Goal: Entertainment & Leisure: Browse casually

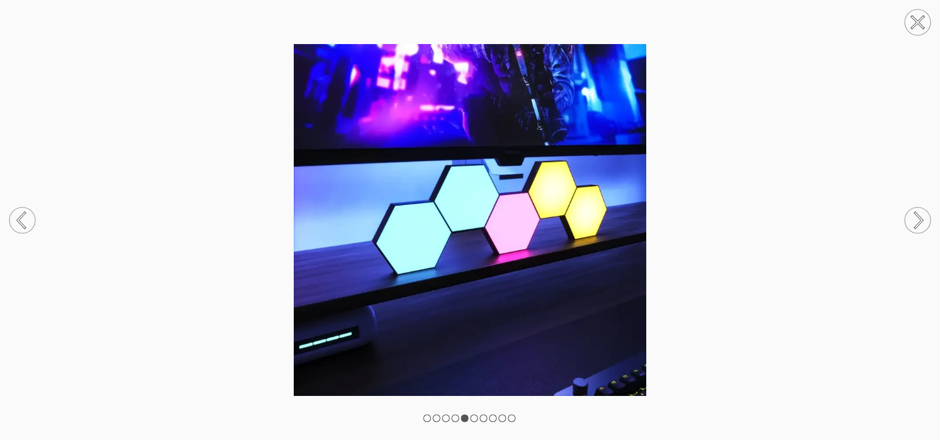
click at [920, 220] on circle at bounding box center [918, 220] width 26 height 26
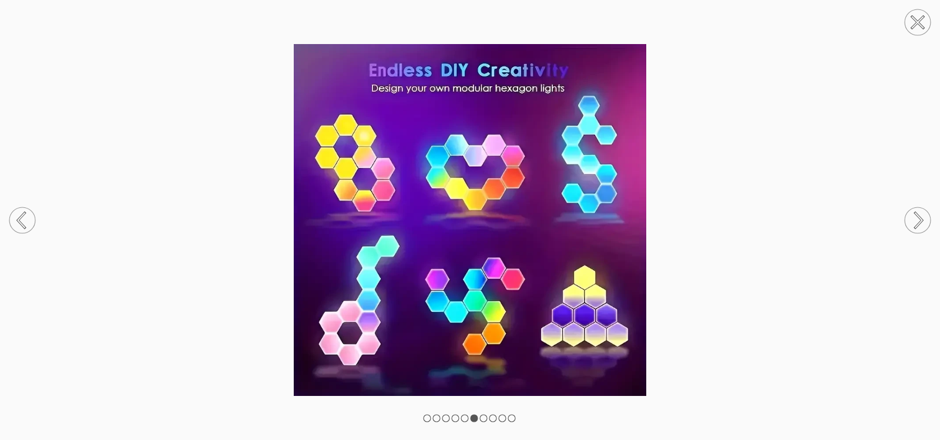
click at [920, 220] on circle at bounding box center [918, 220] width 26 height 26
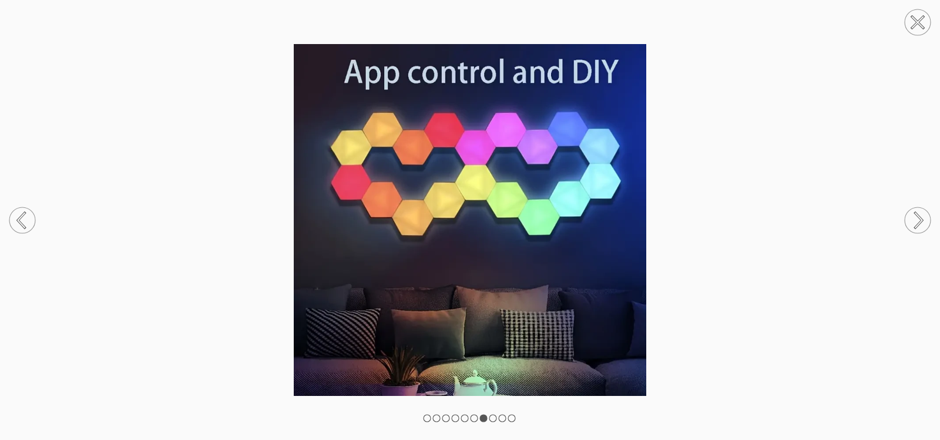
click at [920, 220] on circle at bounding box center [918, 220] width 26 height 26
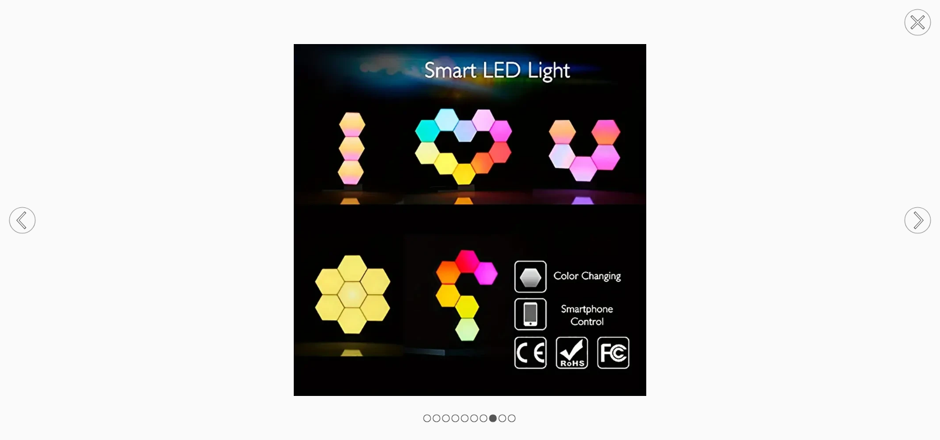
click at [920, 220] on circle at bounding box center [918, 220] width 26 height 26
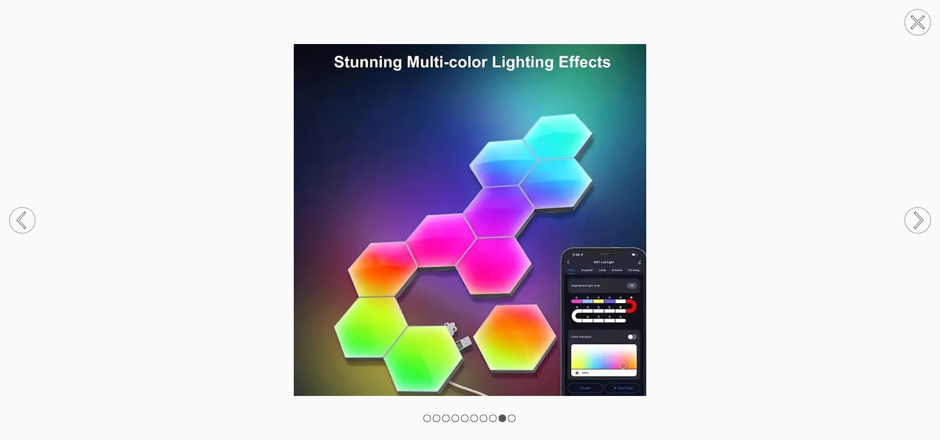
click at [29, 216] on circle at bounding box center [22, 220] width 26 height 26
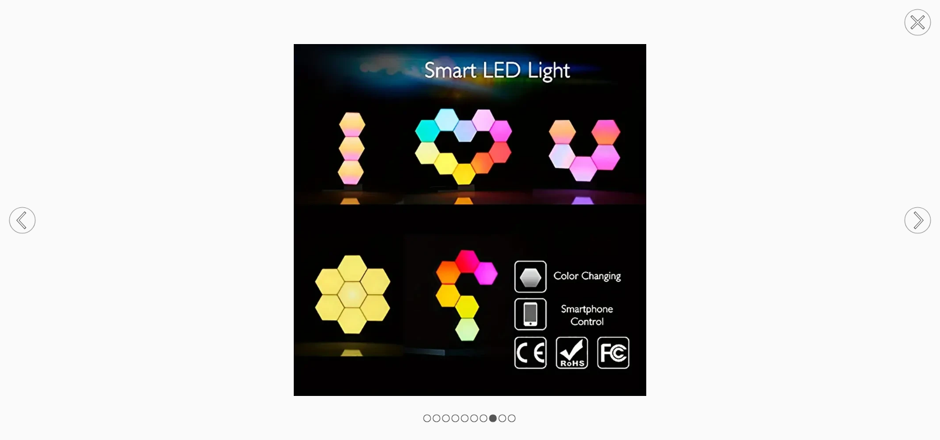
click at [29, 216] on circle at bounding box center [22, 220] width 26 height 26
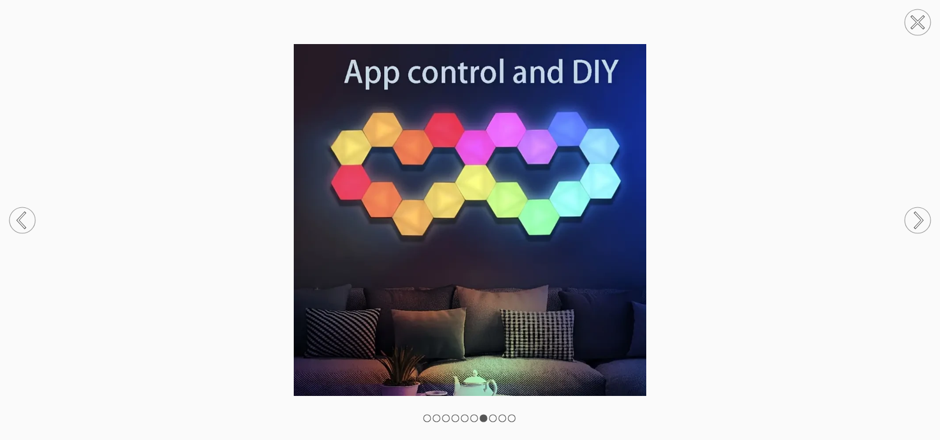
click at [920, 220] on circle at bounding box center [918, 220] width 26 height 26
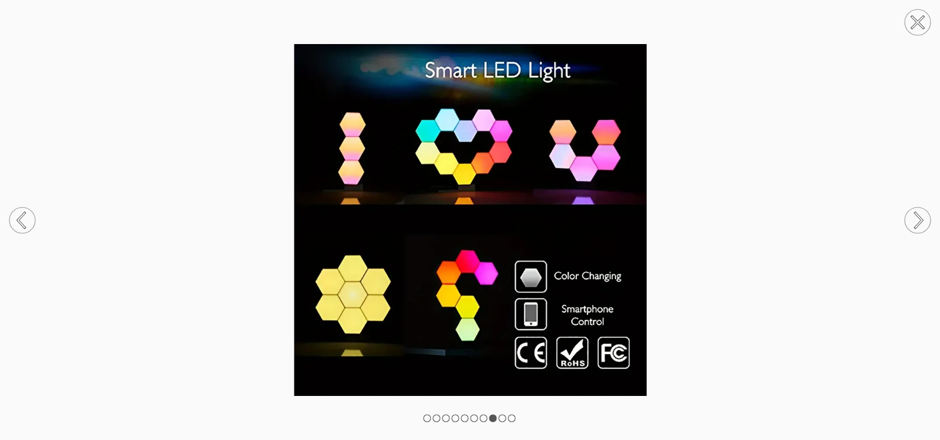
click at [920, 220] on circle at bounding box center [918, 220] width 26 height 26
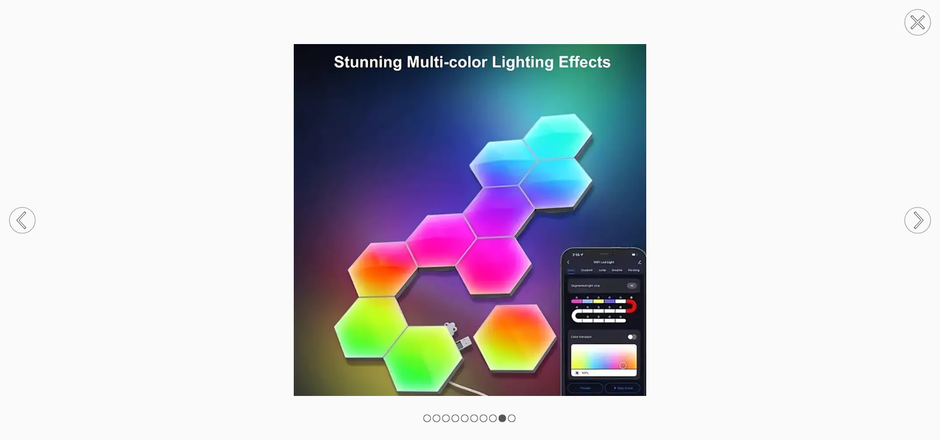
click at [920, 220] on circle at bounding box center [918, 220] width 26 height 26
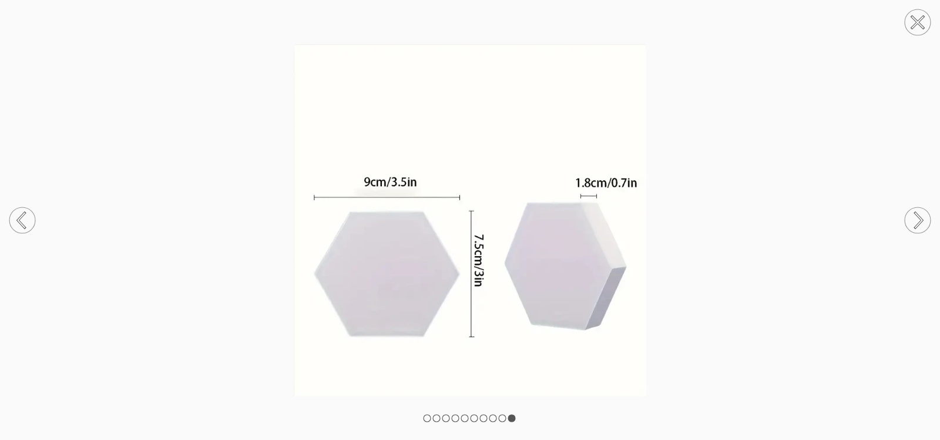
click at [919, 221] on circle at bounding box center [918, 220] width 26 height 26
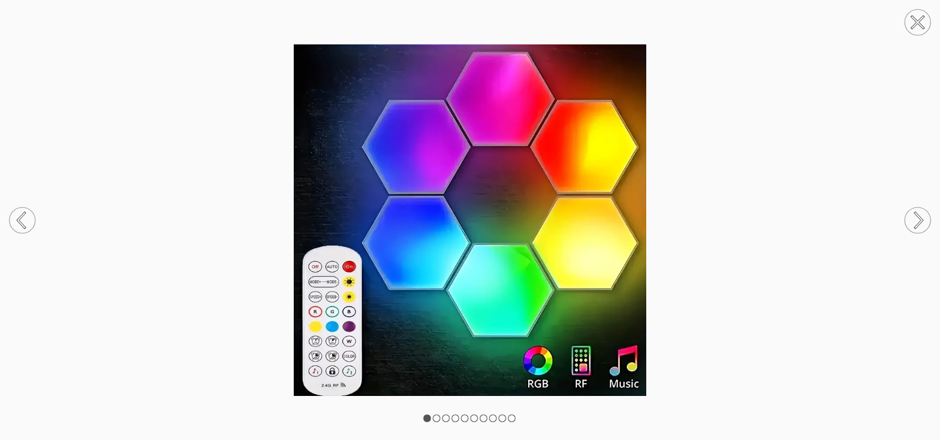
click at [919, 221] on circle at bounding box center [918, 220] width 26 height 26
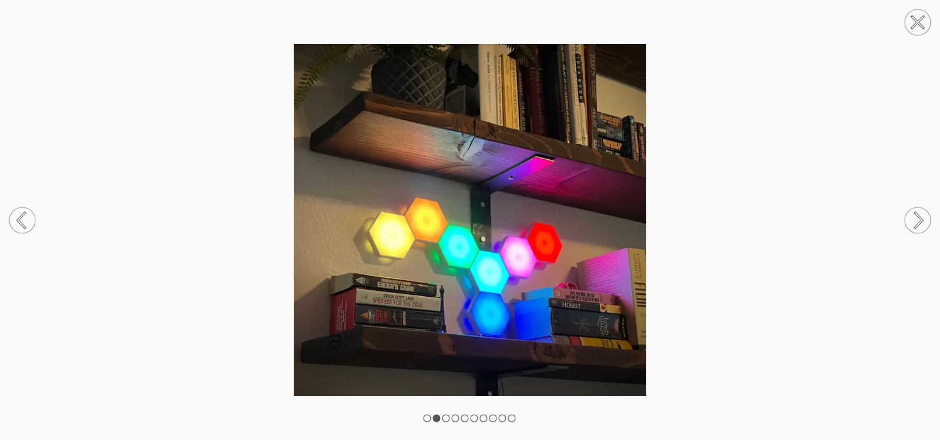
click at [918, 217] on icon at bounding box center [918, 220] width 7 height 15
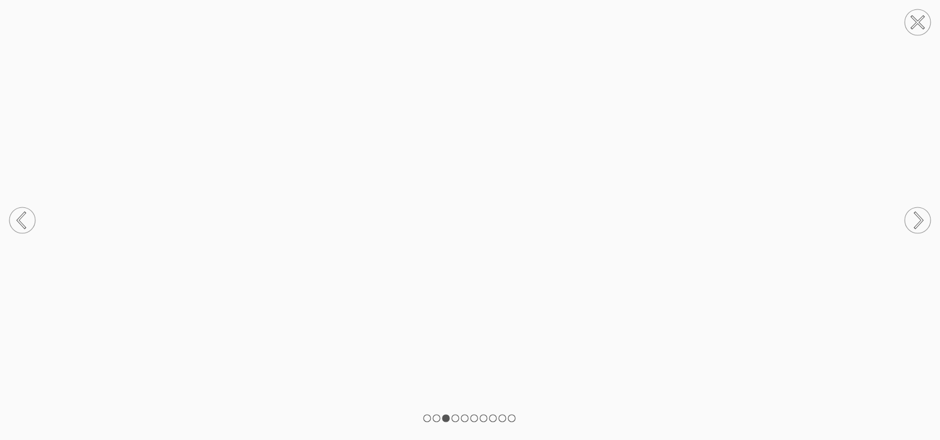
click at [916, 220] on circle at bounding box center [918, 220] width 26 height 26
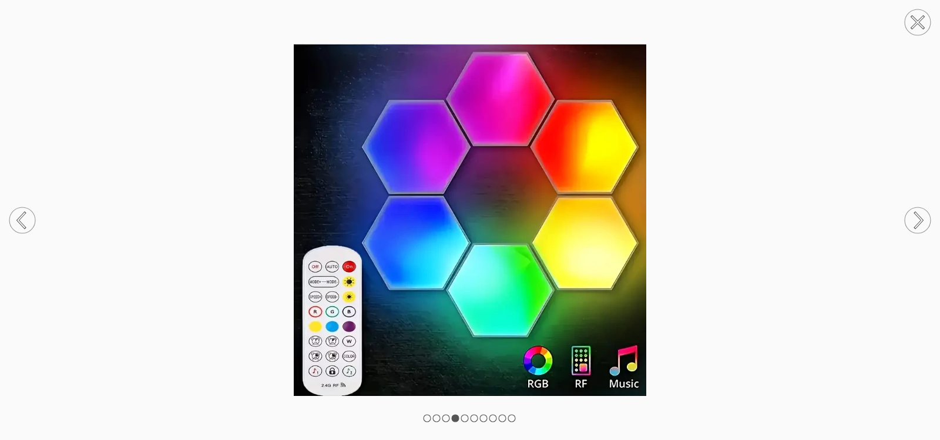
click at [916, 220] on circle at bounding box center [918, 220] width 26 height 26
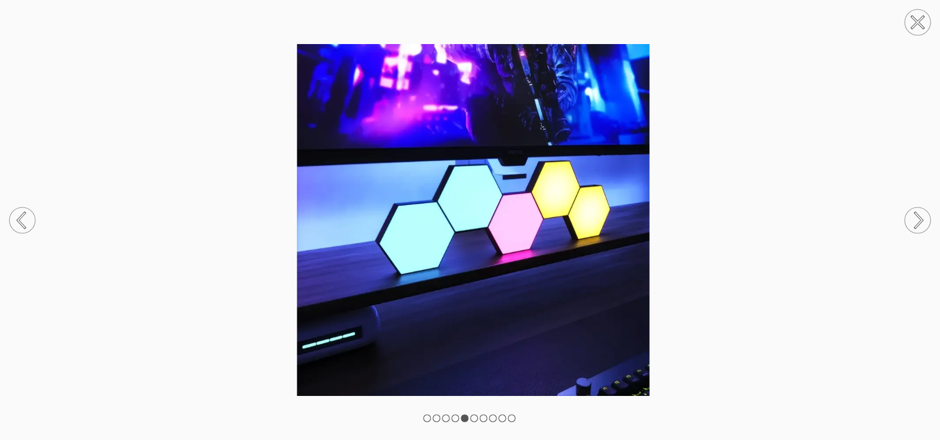
click at [916, 220] on circle at bounding box center [918, 220] width 26 height 26
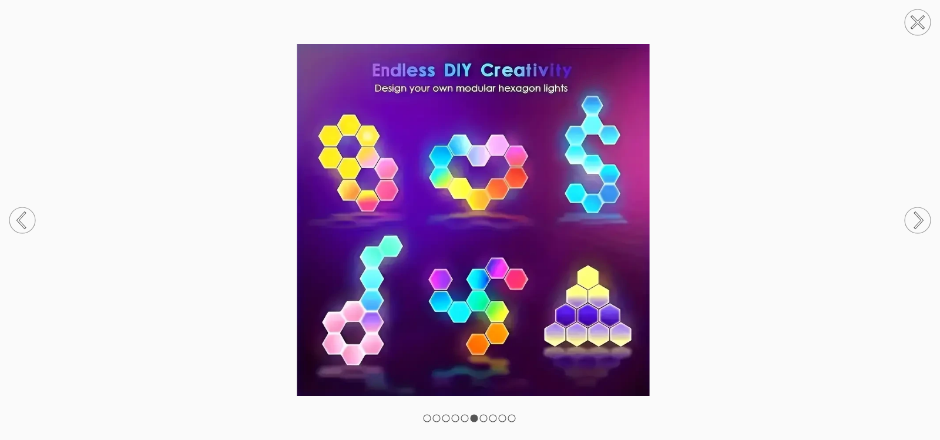
click at [916, 220] on circle at bounding box center [918, 220] width 26 height 26
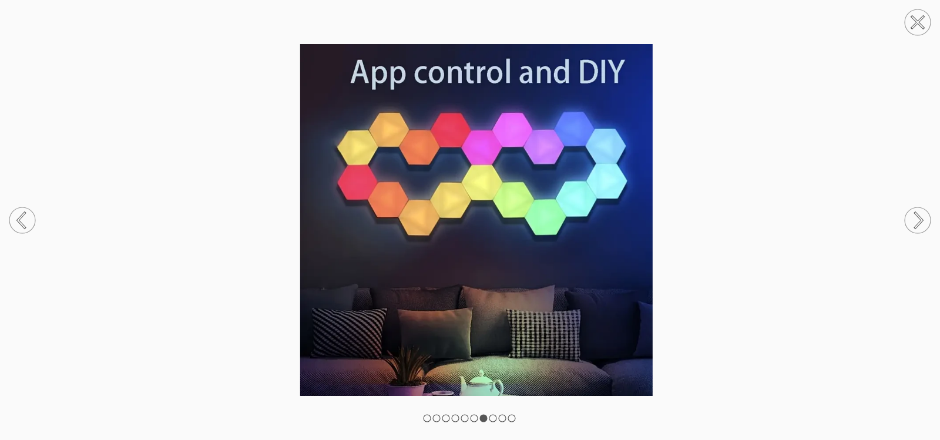
click at [916, 220] on circle at bounding box center [918, 220] width 26 height 26
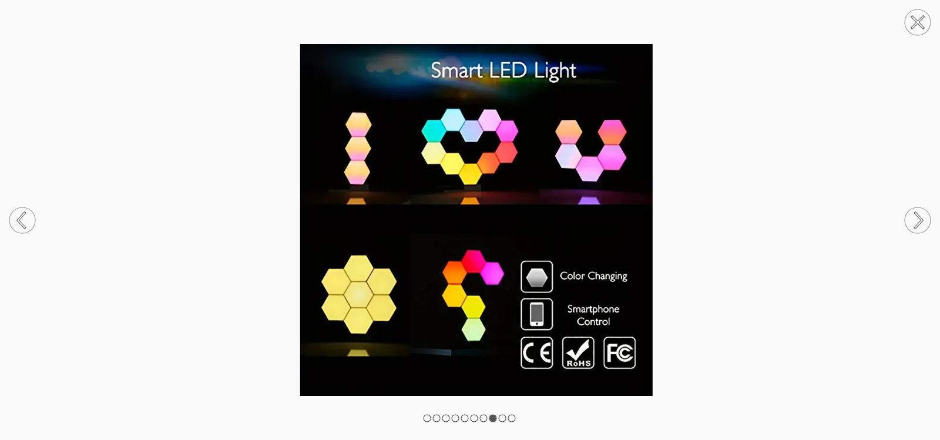
click at [916, 220] on circle at bounding box center [918, 220] width 26 height 26
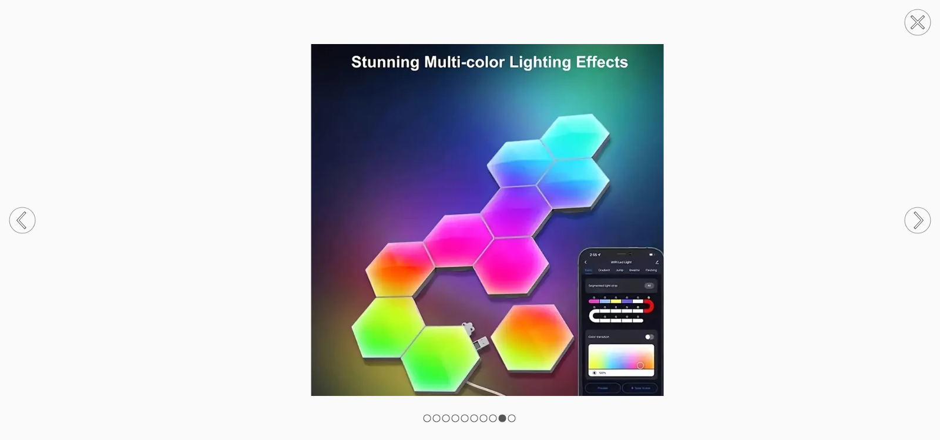
click at [916, 220] on circle at bounding box center [918, 220] width 26 height 26
